Goal: Book appointment/travel/reservation

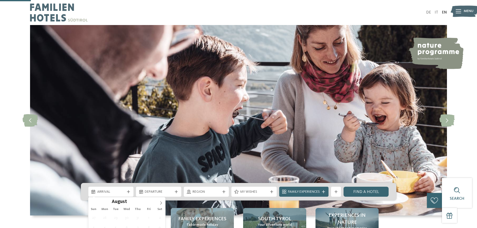
click at [128, 187] on div "Arrival" at bounding box center [110, 192] width 45 height 10
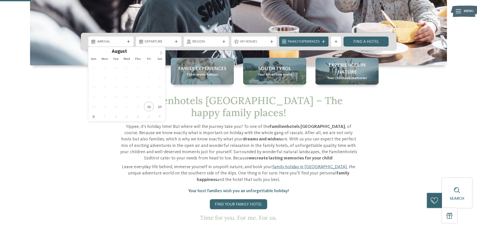
click at [161, 52] on icon at bounding box center [161, 53] width 4 height 4
type div "[DATE]"
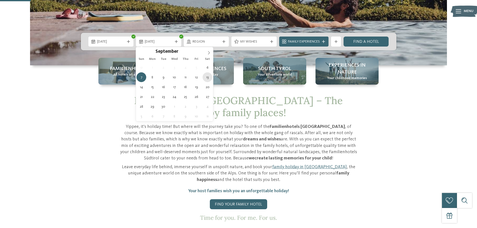
type div "[DATE]"
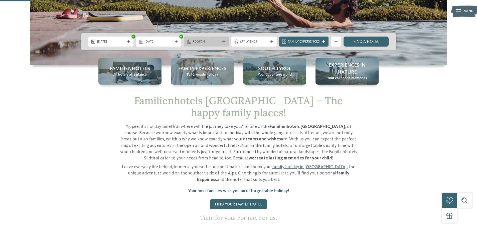
click at [223, 43] on div "Region" at bounding box center [206, 42] width 45 height 10
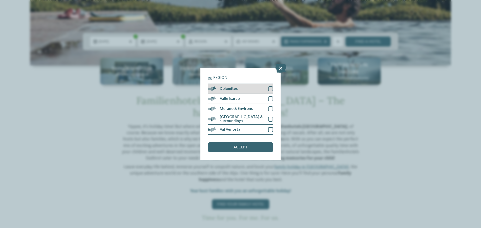
click at [270, 87] on div at bounding box center [270, 88] width 5 height 5
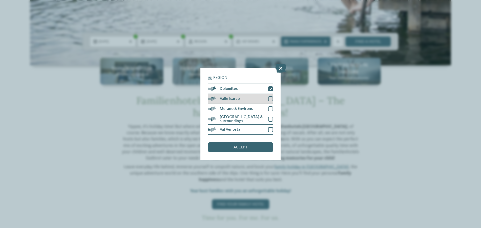
click at [271, 100] on div at bounding box center [270, 98] width 5 height 5
click at [271, 107] on div "Merano & Environs" at bounding box center [240, 109] width 65 height 10
click at [270, 117] on div "[GEOGRAPHIC_DATA] & surroundings" at bounding box center [240, 119] width 65 height 11
click at [268, 129] on div "Val Venosta" at bounding box center [240, 130] width 65 height 10
click at [261, 147] on div "accept" at bounding box center [240, 147] width 65 height 10
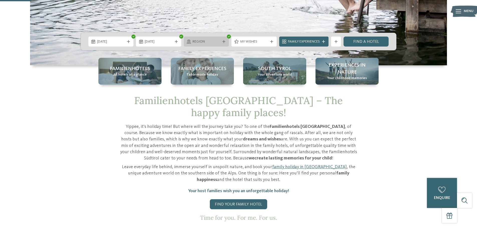
click at [220, 42] on div "Region" at bounding box center [206, 42] width 30 height 6
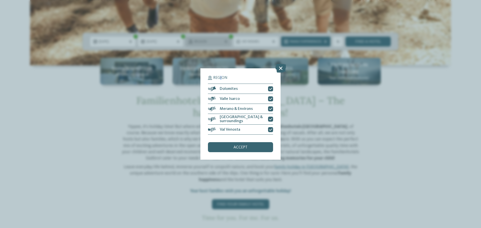
click at [221, 42] on div "Region Dolomites" at bounding box center [240, 114] width 481 height 228
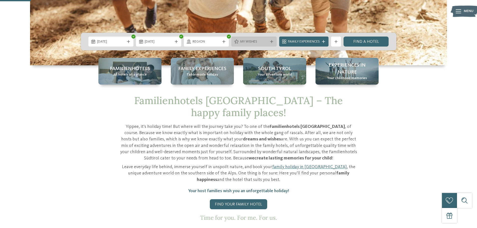
click at [269, 41] on div at bounding box center [271, 41] width 5 height 3
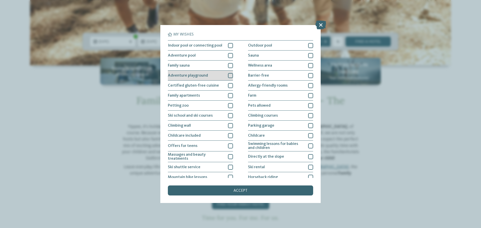
click at [215, 77] on div "Adventure playground" at bounding box center [200, 76] width 65 height 10
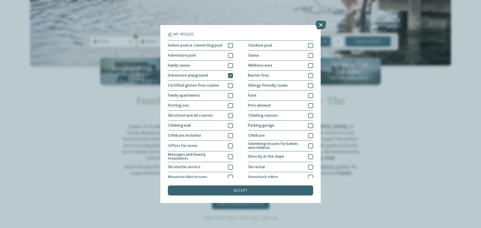
click at [251, 192] on div "accept" at bounding box center [240, 191] width 145 height 10
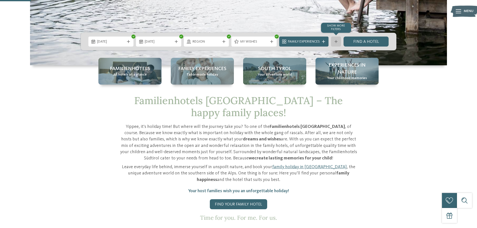
click at [337, 42] on icon at bounding box center [336, 41] width 3 height 3
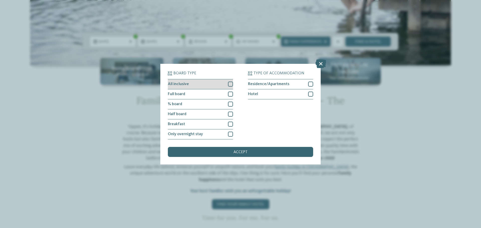
click at [230, 85] on div at bounding box center [230, 84] width 5 height 5
click at [228, 96] on div "Full board" at bounding box center [200, 94] width 65 height 10
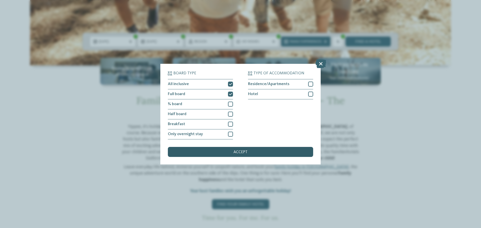
click at [250, 154] on div "accept" at bounding box center [240, 152] width 145 height 10
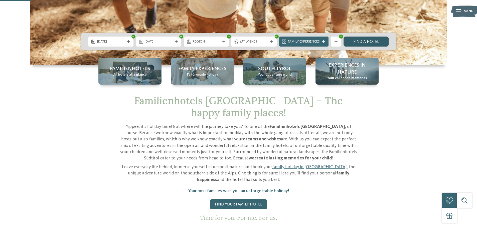
click at [364, 41] on link "Find a hotel" at bounding box center [366, 42] width 45 height 10
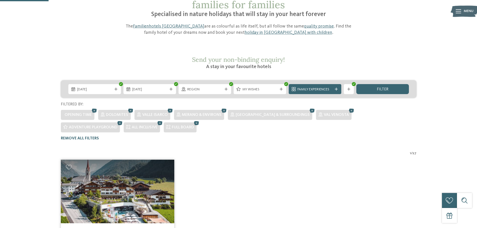
scroll to position [40, 0]
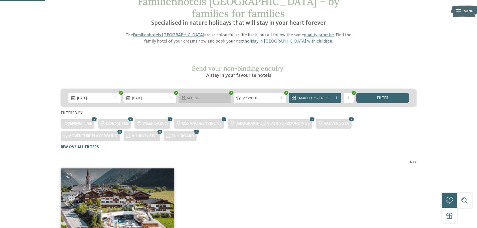
click at [227, 93] on div "Region" at bounding box center [205, 98] width 53 height 10
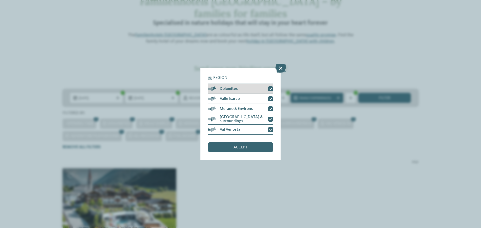
click at [269, 90] on icon at bounding box center [270, 88] width 3 height 3
drag, startPoint x: 269, startPoint y: 98, endPoint x: 272, endPoint y: 111, distance: 13.3
click at [269, 98] on icon at bounding box center [270, 98] width 3 height 3
click at [271, 111] on div at bounding box center [270, 109] width 5 height 5
click at [268, 119] on div "[GEOGRAPHIC_DATA] & surroundings" at bounding box center [240, 119] width 65 height 11
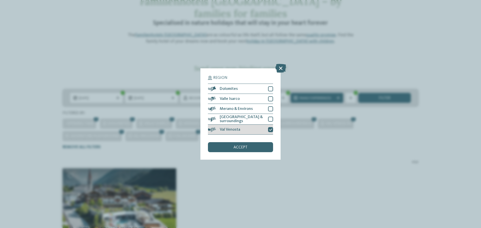
click at [270, 128] on icon at bounding box center [270, 129] width 3 height 3
click at [251, 151] on div "accept" at bounding box center [240, 147] width 65 height 10
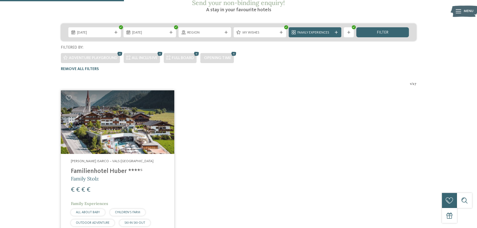
scroll to position [52, 0]
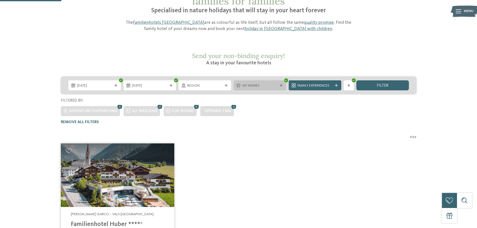
click at [282, 84] on icon at bounding box center [281, 85] width 3 height 3
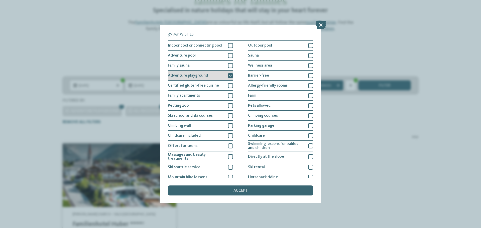
click at [226, 75] on div "Adventure playground" at bounding box center [200, 76] width 65 height 10
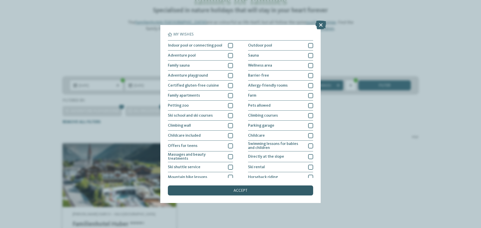
click at [228, 188] on div "accept" at bounding box center [240, 191] width 145 height 10
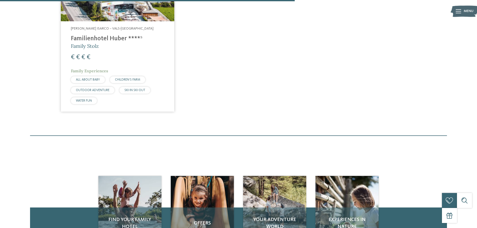
scroll to position [253, 0]
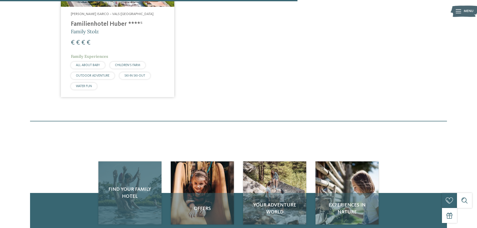
drag, startPoint x: 134, startPoint y: 189, endPoint x: 140, endPoint y: 188, distance: 6.4
click at [134, 189] on div "Find your family hotel" at bounding box center [129, 193] width 63 height 63
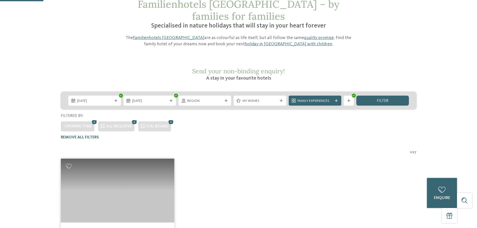
scroll to position [2, 0]
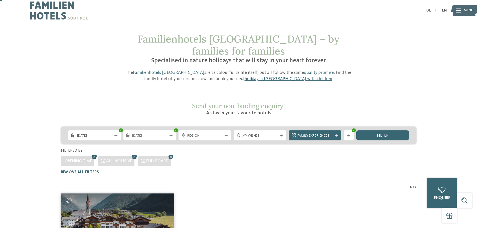
click at [95, 154] on icon at bounding box center [95, 157] width 8 height 7
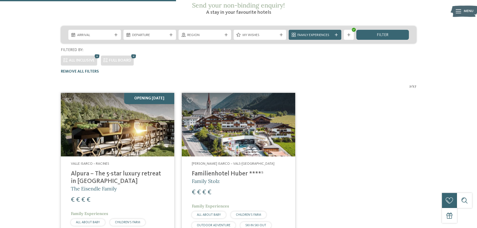
scroll to position [77, 0]
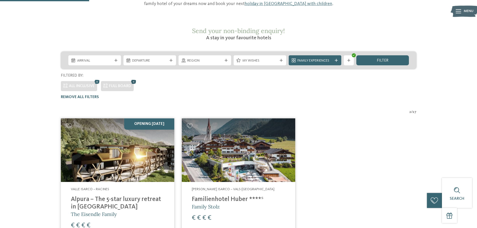
click at [136, 79] on icon at bounding box center [134, 82] width 8 height 7
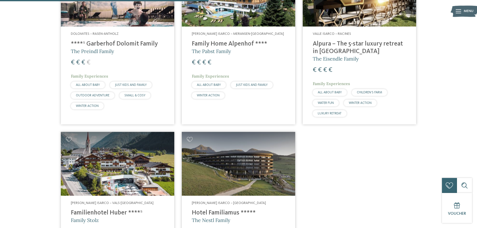
scroll to position [127, 0]
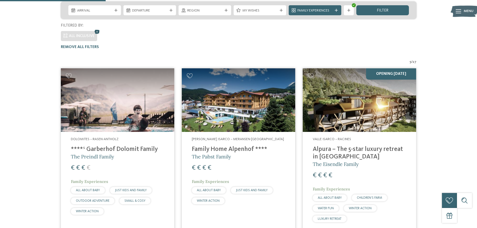
click at [99, 29] on icon at bounding box center [97, 32] width 8 height 7
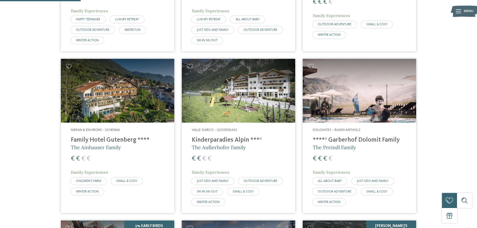
scroll to position [297, 0]
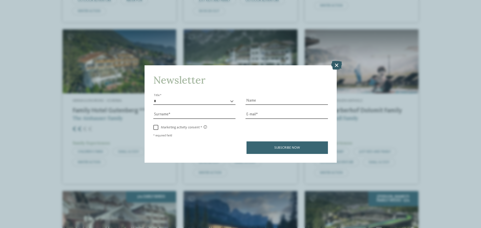
click at [337, 67] on icon at bounding box center [336, 65] width 11 height 9
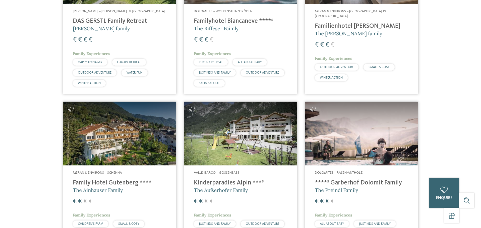
scroll to position [0, 0]
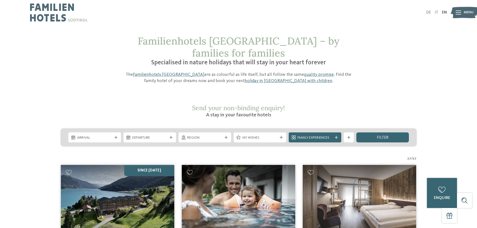
drag, startPoint x: 438, startPoint y: 151, endPoint x: 415, endPoint y: 63, distance: 90.7
click at [347, 136] on div at bounding box center [349, 137] width 5 height 3
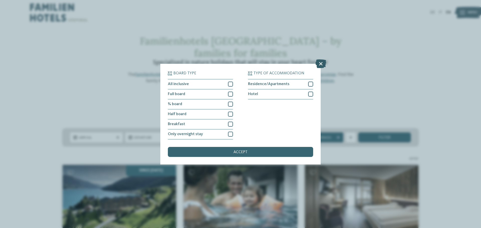
click at [321, 61] on icon at bounding box center [321, 63] width 11 height 9
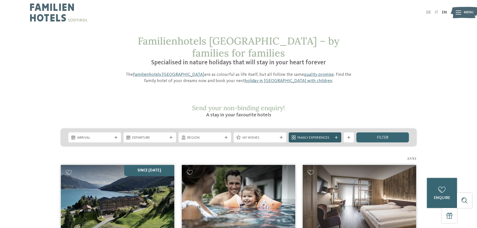
click at [332, 136] on span "Family Experiences" at bounding box center [315, 138] width 35 height 5
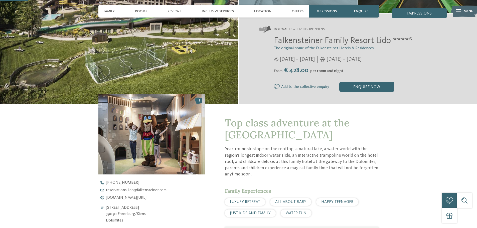
scroll to position [100, 0]
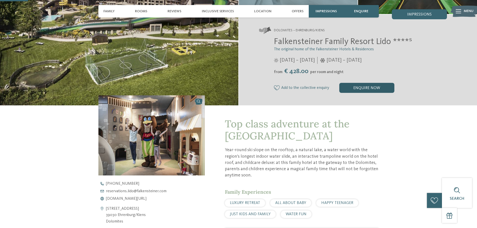
click at [365, 90] on div "enquire now" at bounding box center [367, 88] width 55 height 10
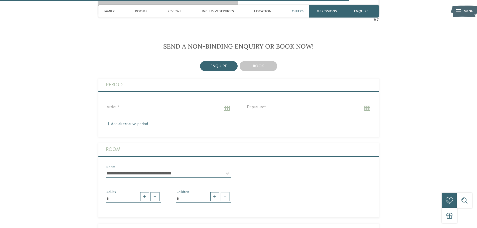
scroll to position [1253, 0]
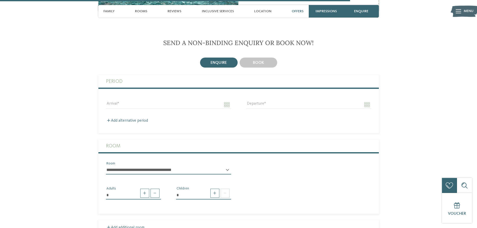
click at [300, 13] on span "Offers" at bounding box center [298, 11] width 12 height 4
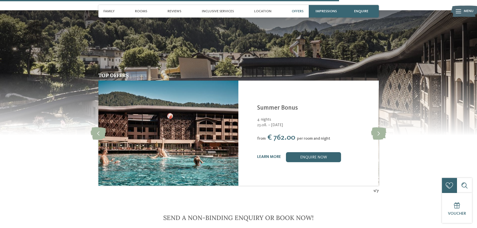
scroll to position [1050, 0]
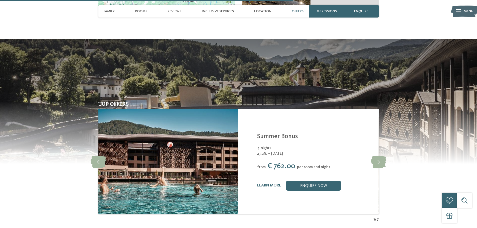
drag, startPoint x: 271, startPoint y: 159, endPoint x: 339, endPoint y: 158, distance: 68.4
click at [337, 162] on div "from € 762.00 per room and night" at bounding box center [314, 166] width 115 height 9
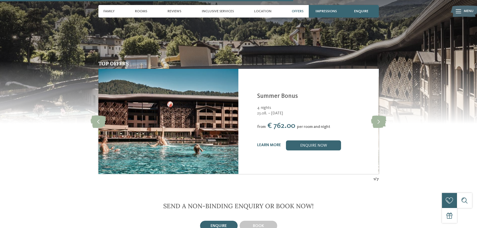
scroll to position [1175, 0]
